Goal: Task Accomplishment & Management: Use online tool/utility

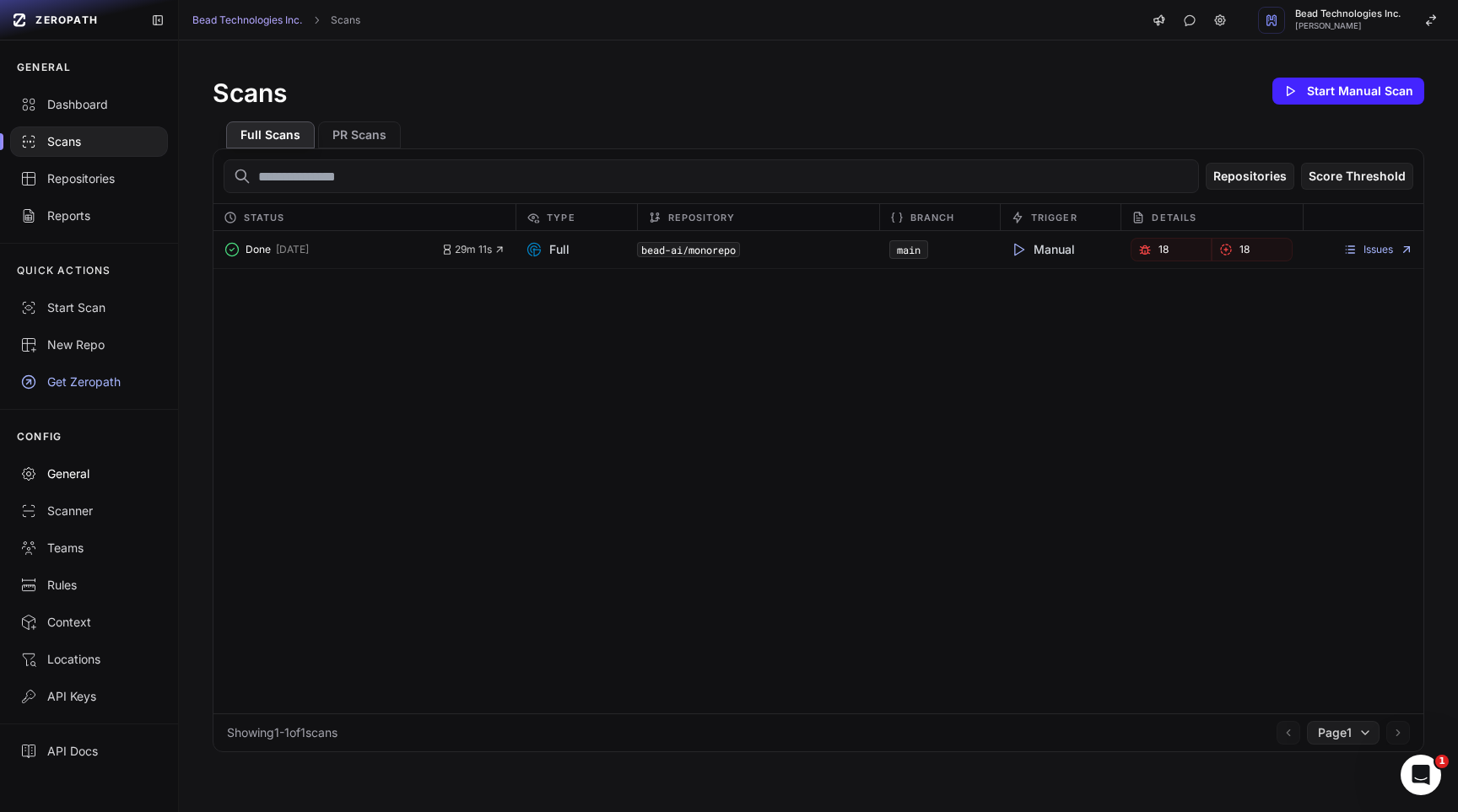
click at [84, 476] on div "General" at bounding box center [89, 474] width 137 height 17
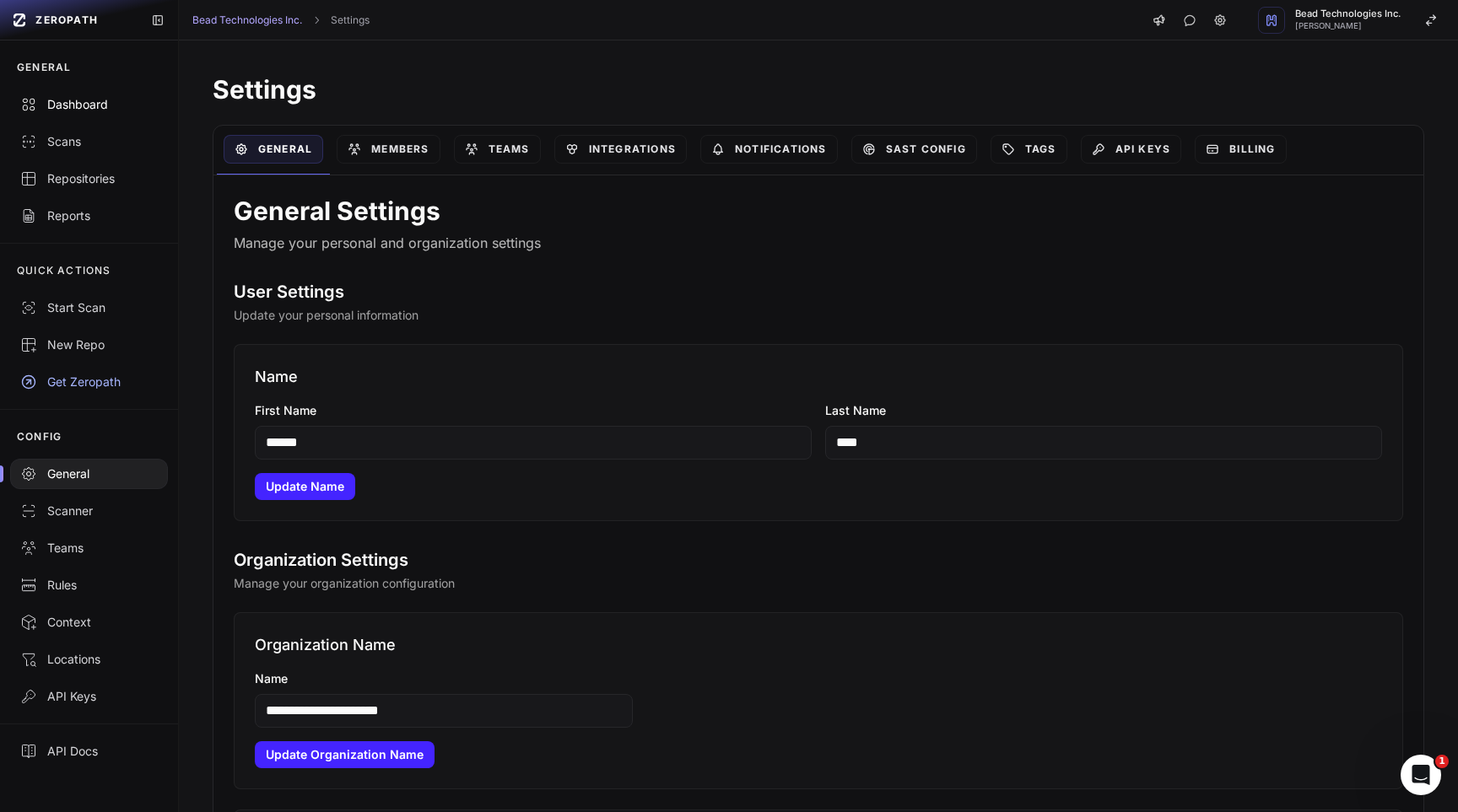
click at [87, 103] on div "Dashboard" at bounding box center [89, 104] width 137 height 17
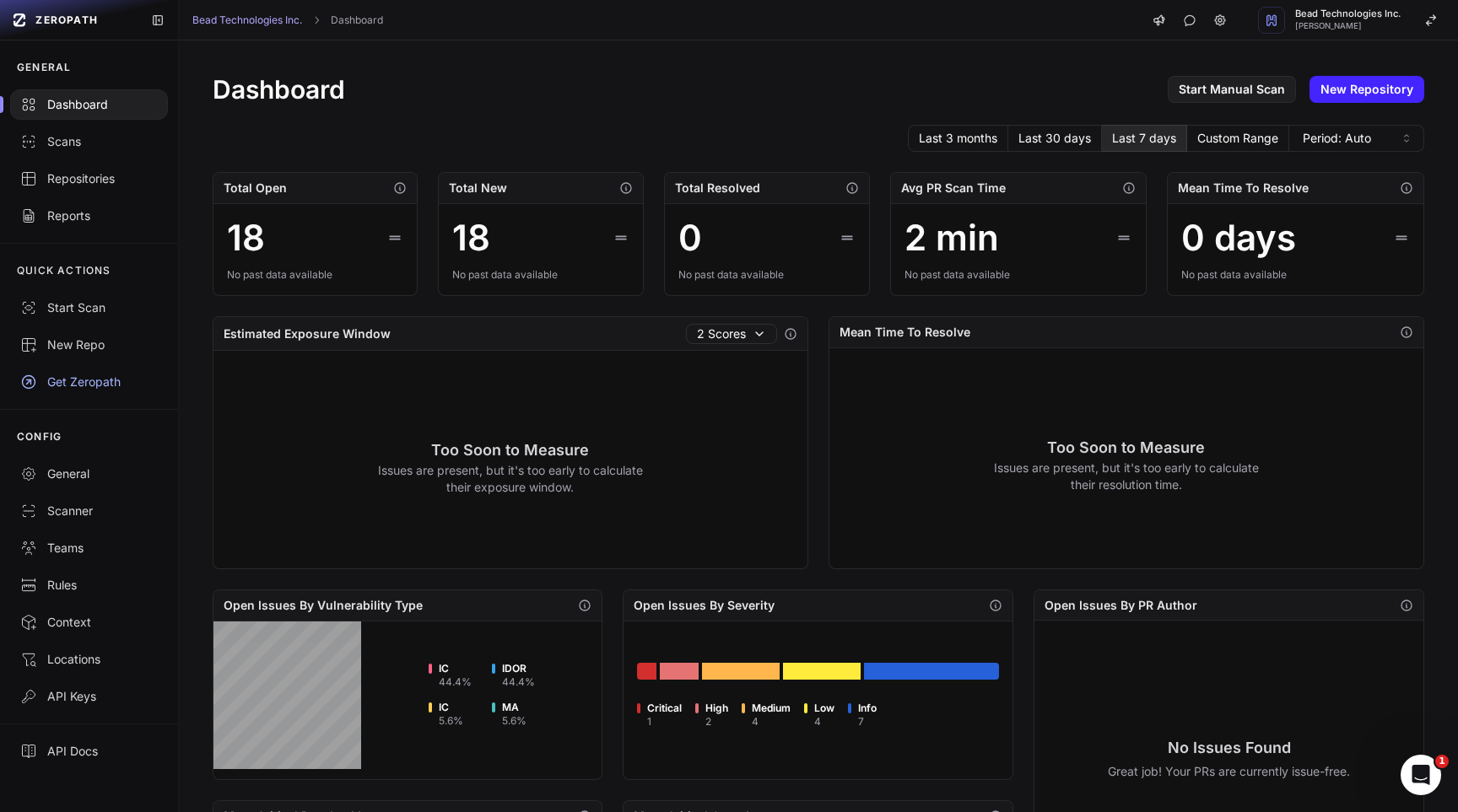
click at [67, 23] on span "ZEROPATH" at bounding box center [66, 19] width 62 height 13
click at [82, 144] on div "Scans" at bounding box center [89, 142] width 137 height 17
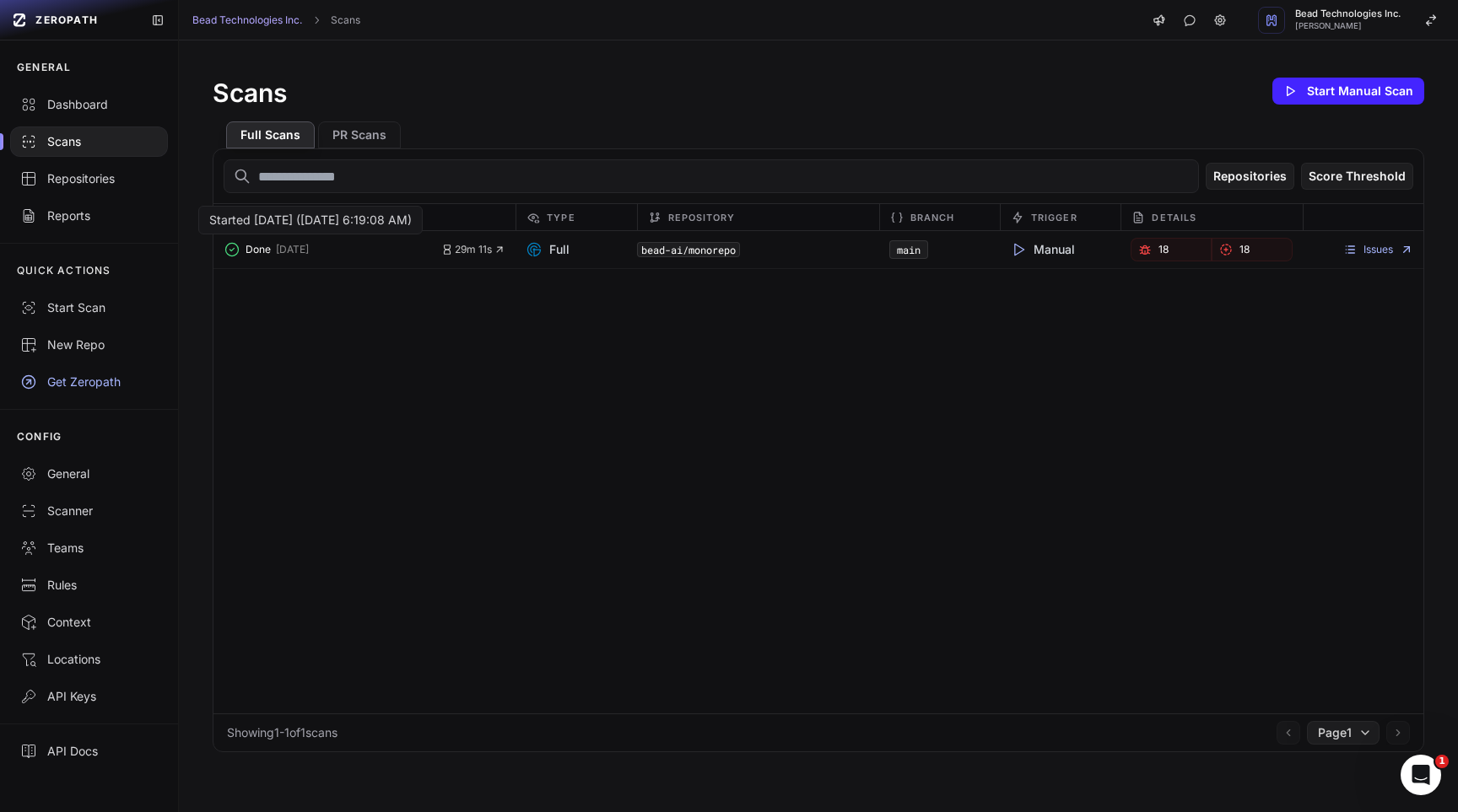
click at [383, 254] on button "Done 6 days ago" at bounding box center [332, 250] width 219 height 24
click at [824, 244] on div "bead-ai/monorepo" at bounding box center [757, 250] width 242 height 24
click at [258, 258] on button "Done 6 days ago" at bounding box center [332, 250] width 219 height 24
click at [91, 309] on div "Start Scan" at bounding box center [89, 307] width 137 height 17
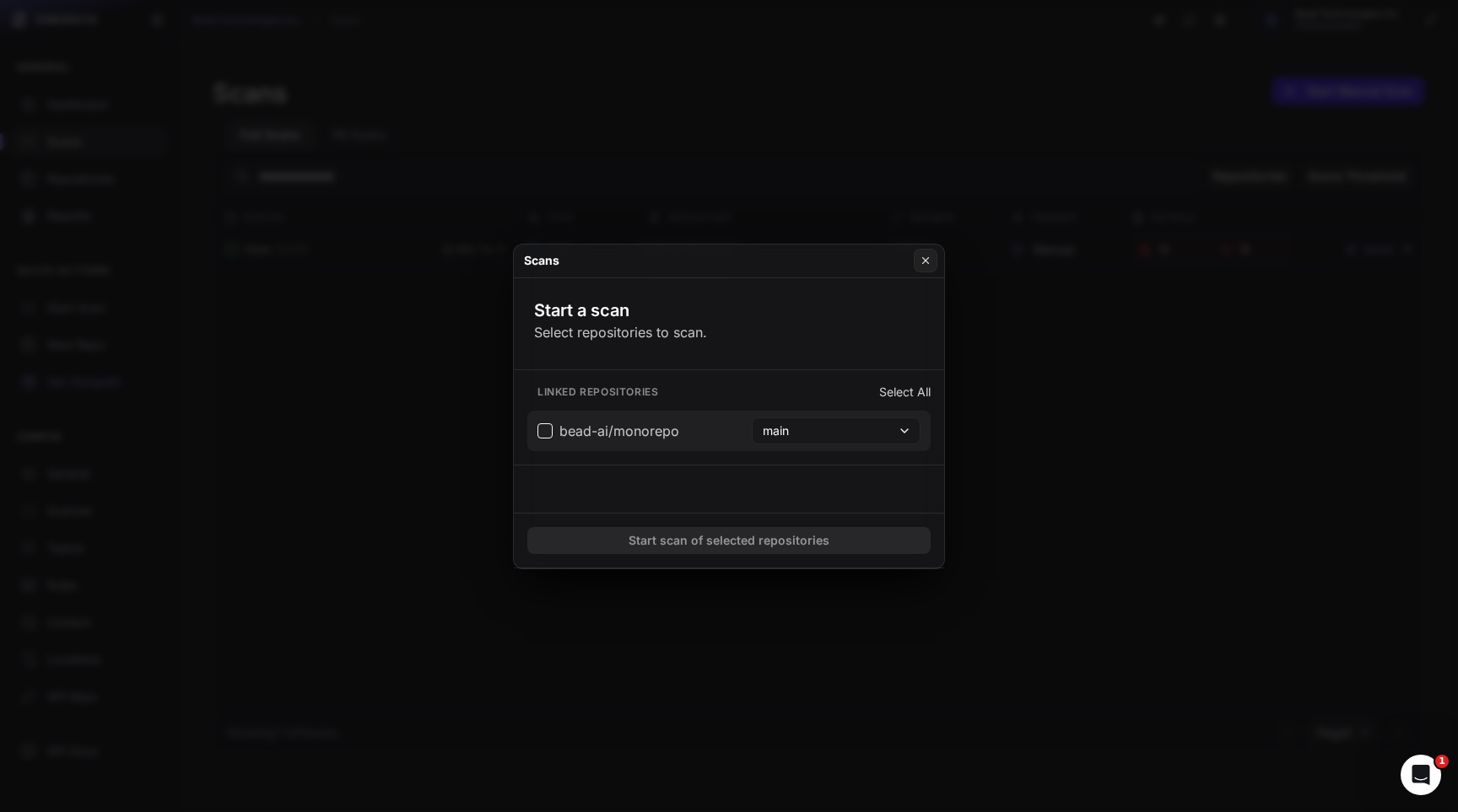
click at [543, 427] on span "bead-ai/monorepo" at bounding box center [609, 430] width 142 height 20
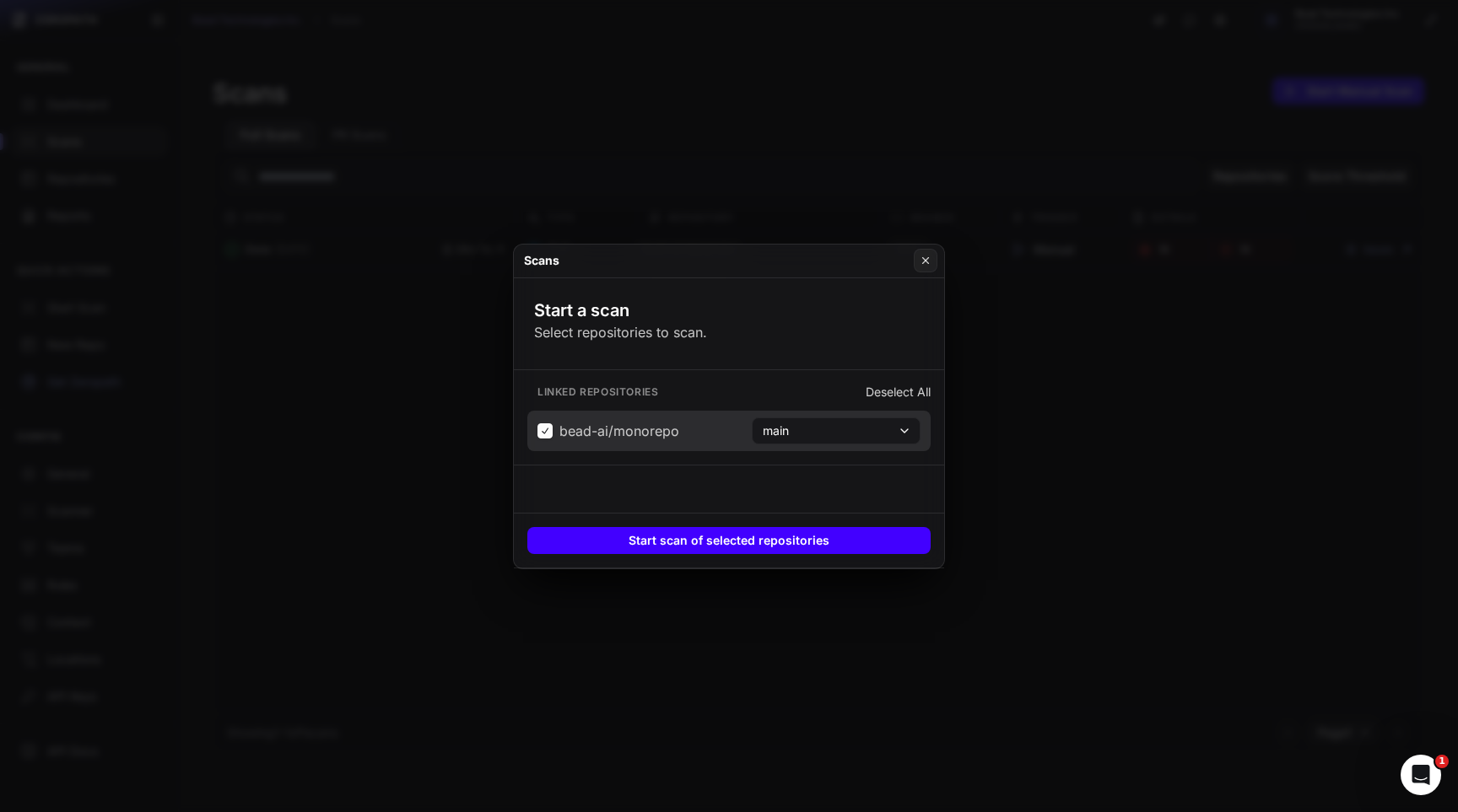
click at [739, 540] on button "Start scan of selected repositories" at bounding box center [728, 540] width 403 height 27
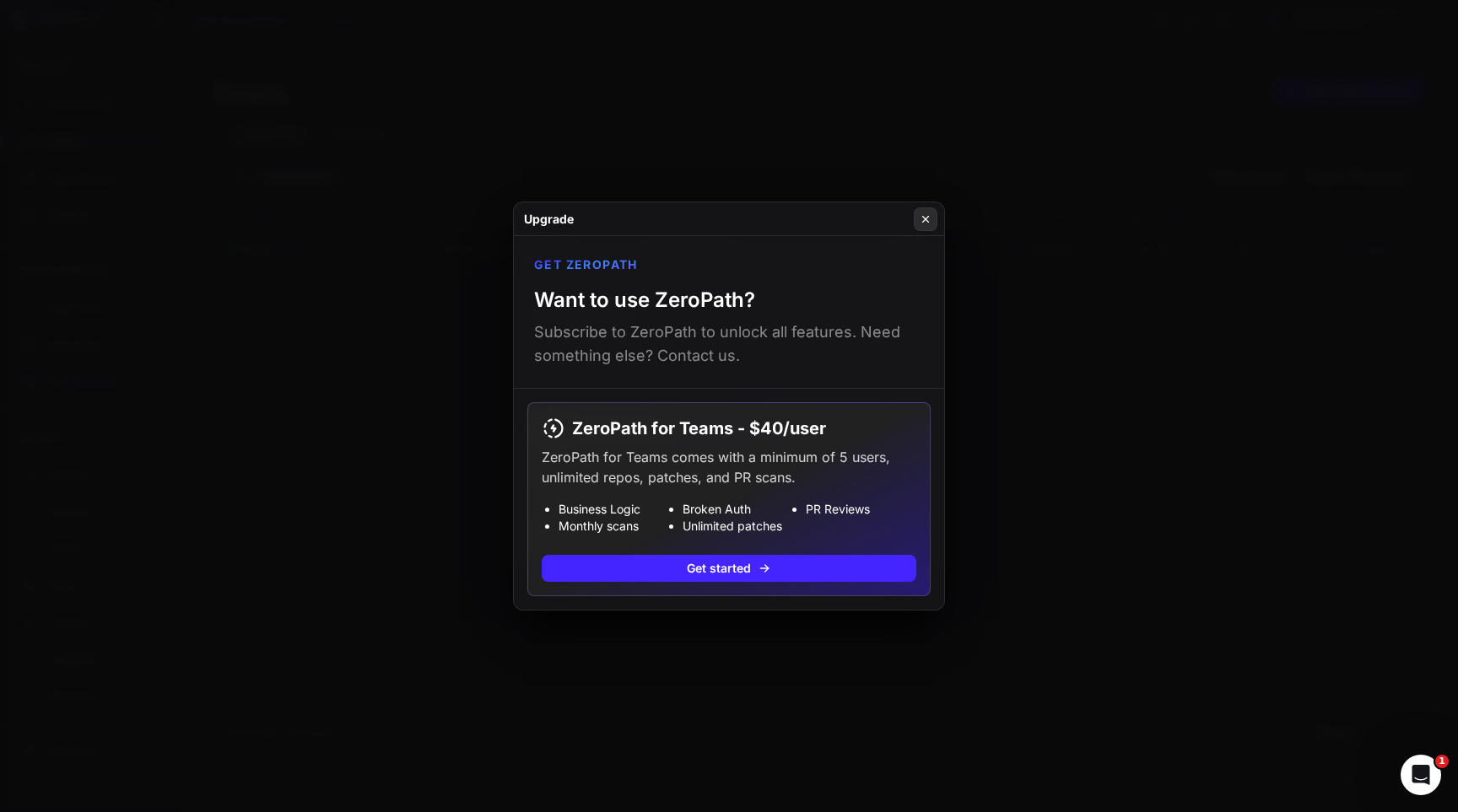
click at [926, 223] on icon at bounding box center [925, 219] width 12 height 13
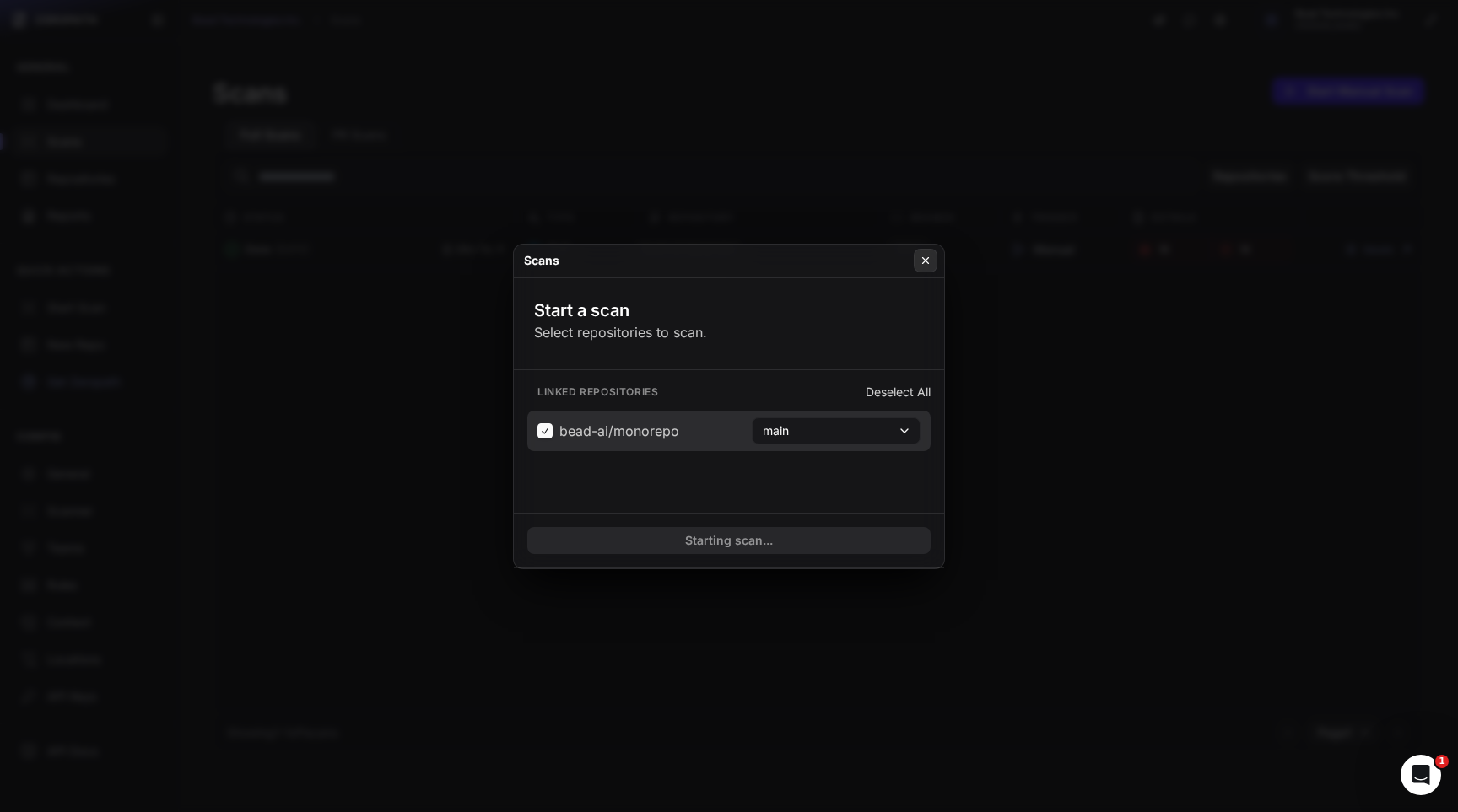
click at [919, 252] on button at bounding box center [926, 260] width 24 height 24
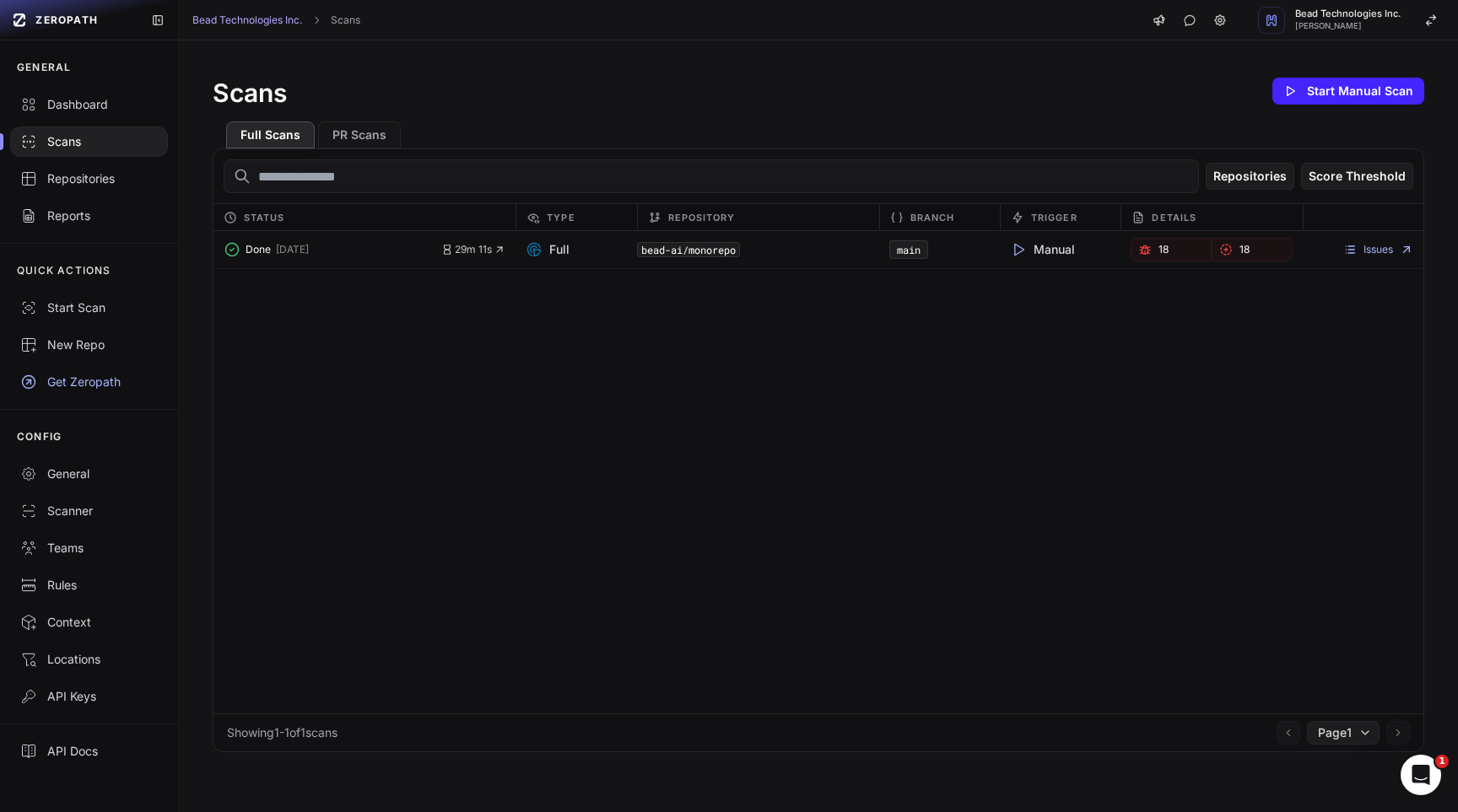
click at [363, 244] on button "Done 6 days ago" at bounding box center [332, 250] width 219 height 24
click at [801, 244] on div "bead-ai/monorepo" at bounding box center [757, 250] width 242 height 24
click at [261, 251] on span "Done" at bounding box center [258, 249] width 26 height 13
click at [256, 249] on span "Done" at bounding box center [258, 249] width 26 height 13
click at [1366, 245] on link "Issues" at bounding box center [1378, 249] width 70 height 13
